Goal: Check status: Check status

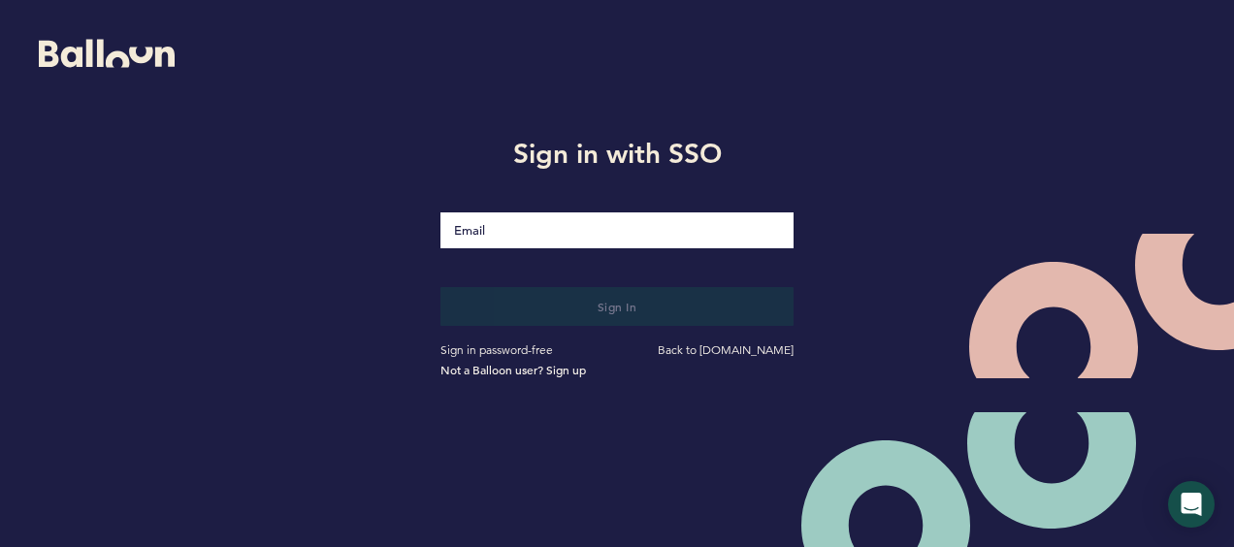
click at [459, 224] on input "Email" at bounding box center [616, 230] width 353 height 36
type input "[EMAIL_ADDRESS][DOMAIN_NAME]"
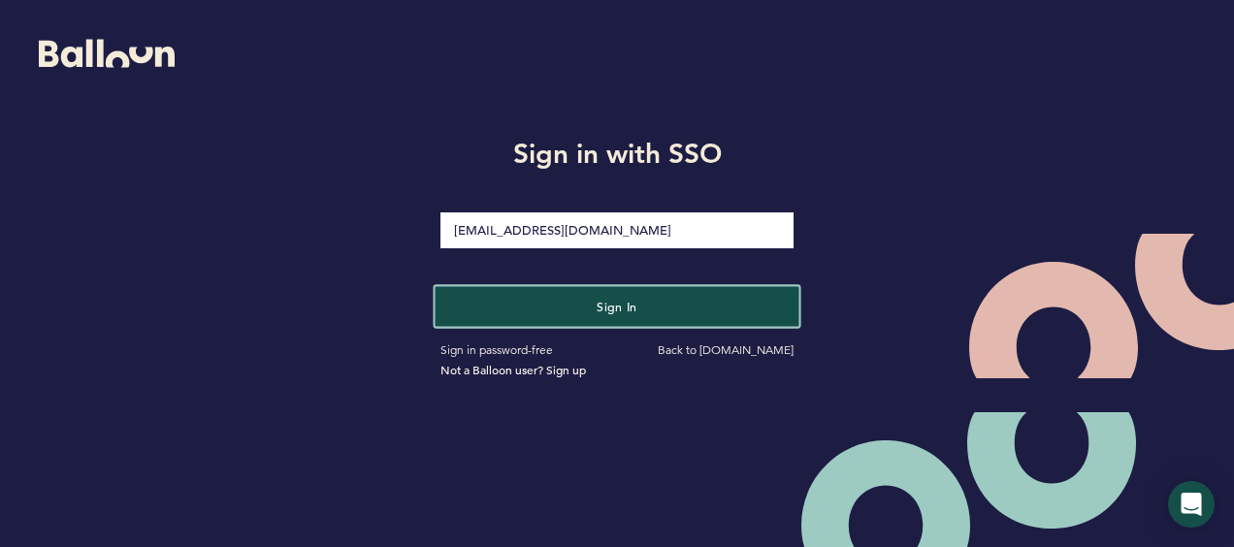
click at [619, 306] on span "Sign in" at bounding box center [616, 306] width 41 height 16
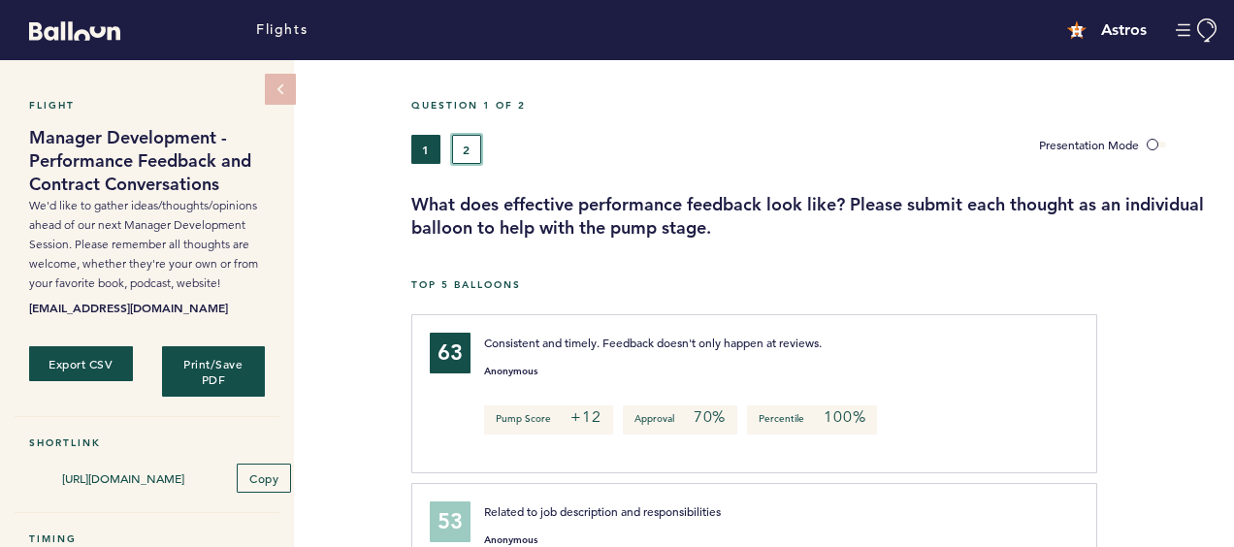
click at [471, 145] on button "2" at bounding box center [466, 149] width 29 height 29
